Goal: Browse casually: Explore the website without a specific task or goal

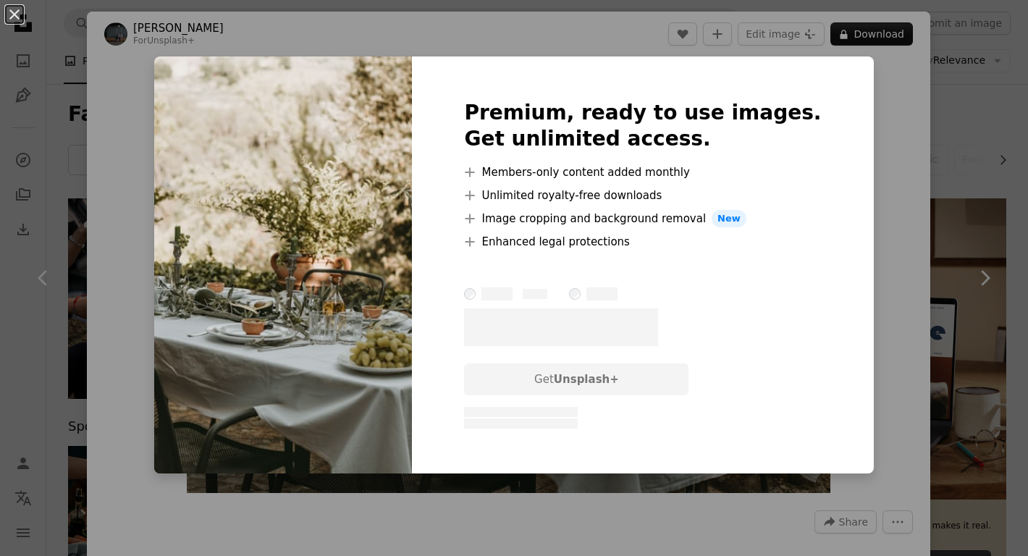
scroll to position [2880, 0]
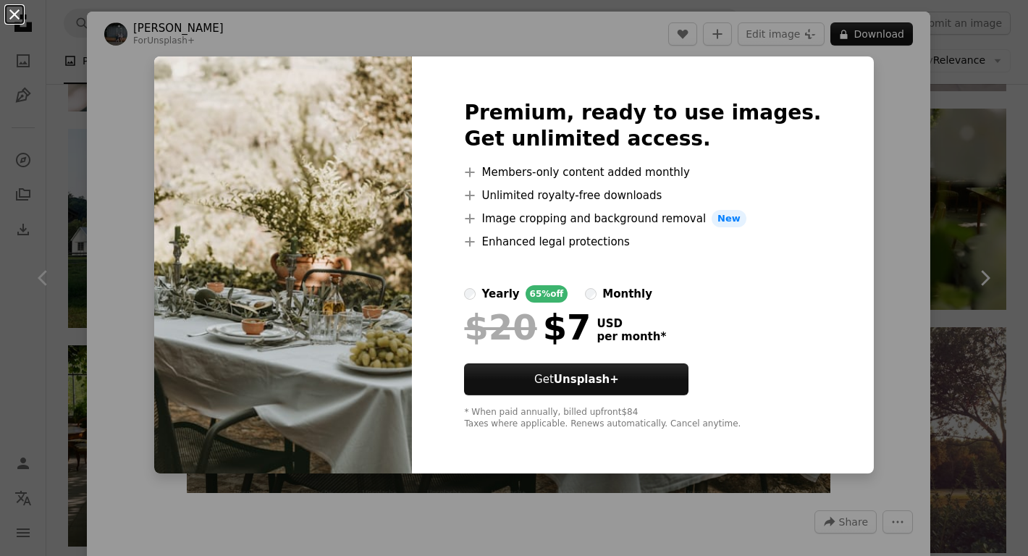
click at [13, 14] on button "An X shape" at bounding box center [14, 14] width 17 height 17
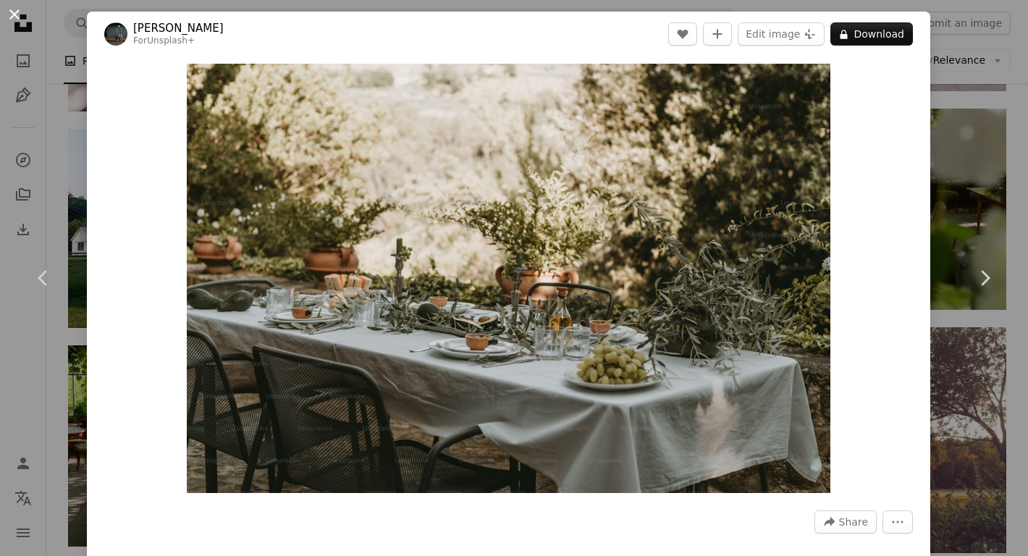
click at [14, 14] on button "An X shape" at bounding box center [14, 14] width 17 height 17
